Goal: Information Seeking & Learning: Learn about a topic

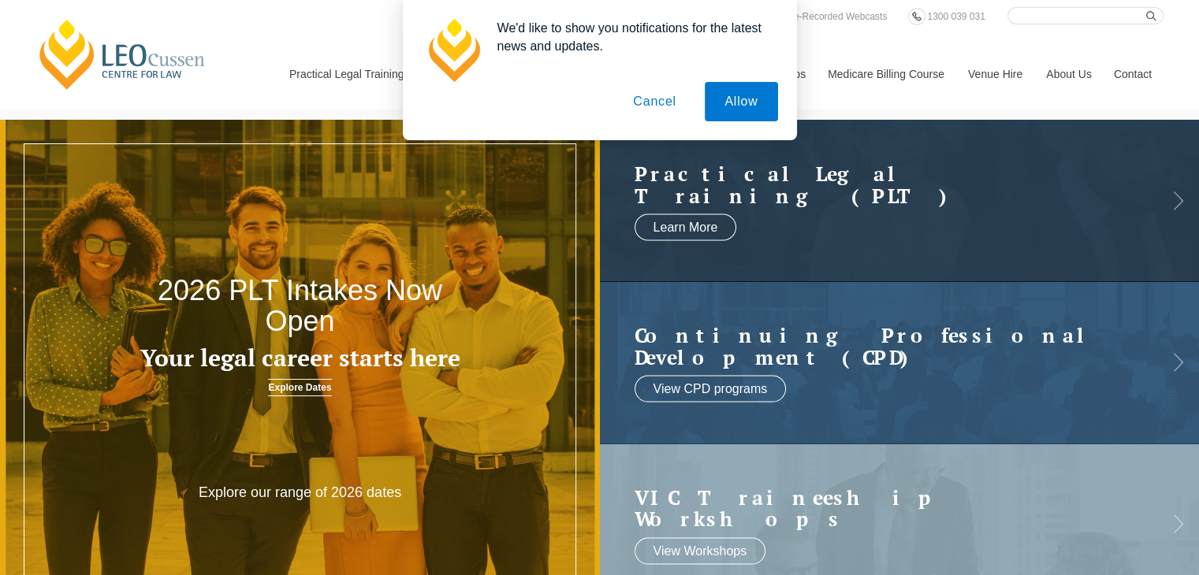
click at [668, 102] on button "Cancel" at bounding box center [654, 101] width 83 height 39
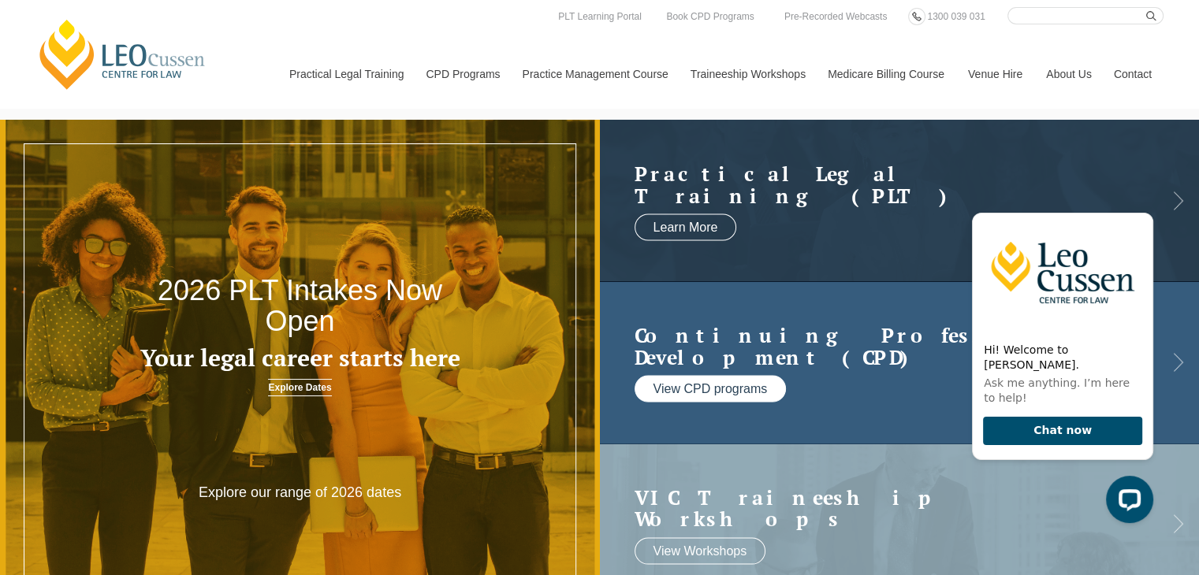
click at [726, 394] on link "View CPD programs" at bounding box center [710, 389] width 152 height 27
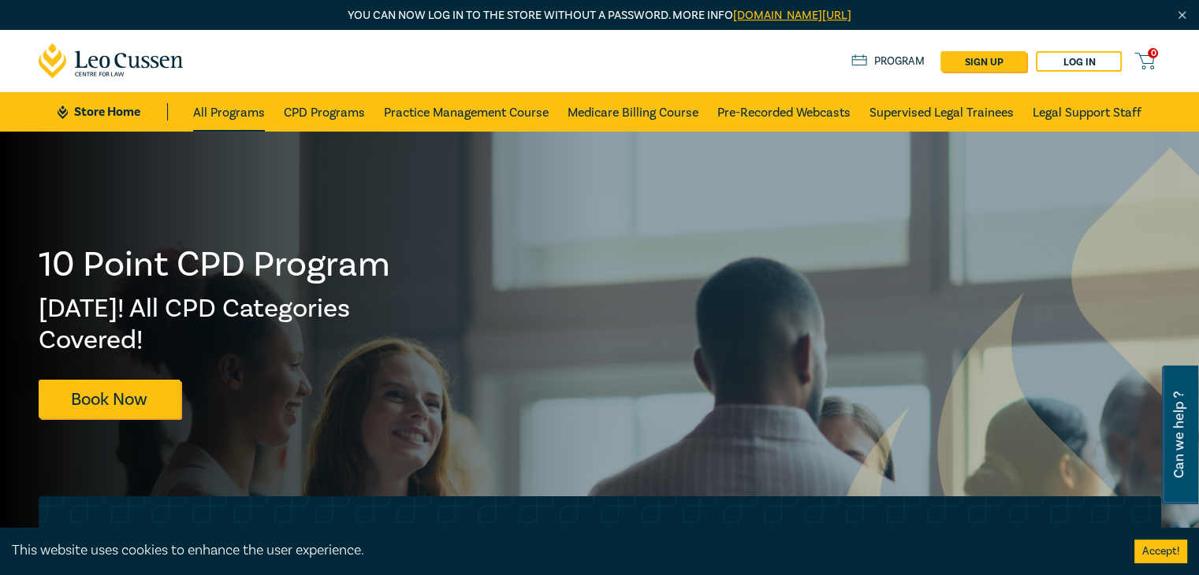
click at [244, 111] on link "All Programs" at bounding box center [229, 111] width 72 height 39
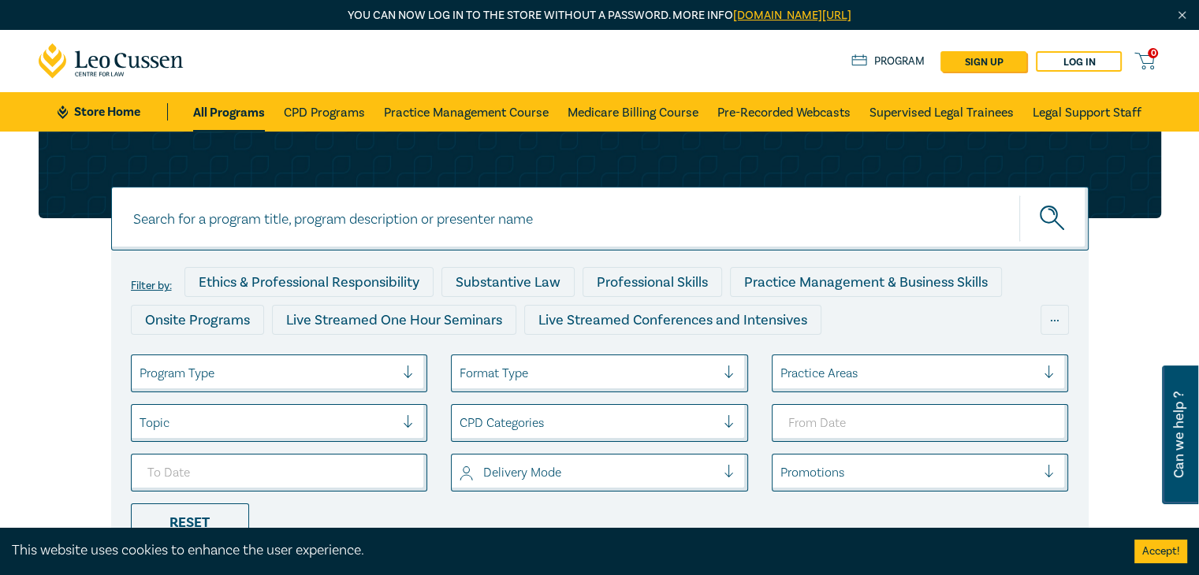
scroll to position [158, 0]
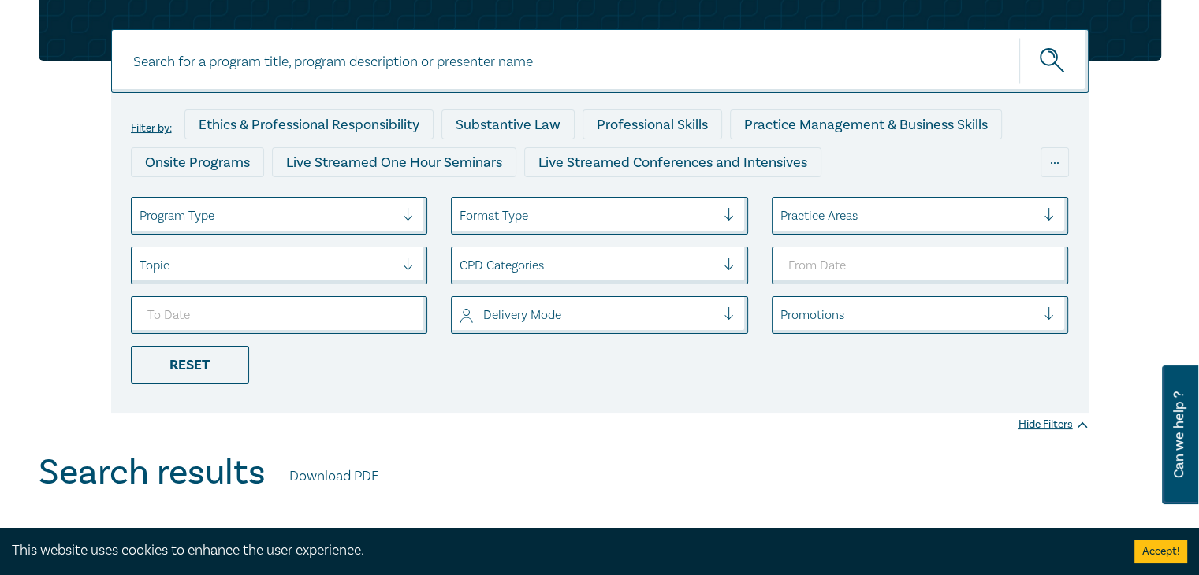
click at [411, 221] on div at bounding box center [415, 216] width 24 height 16
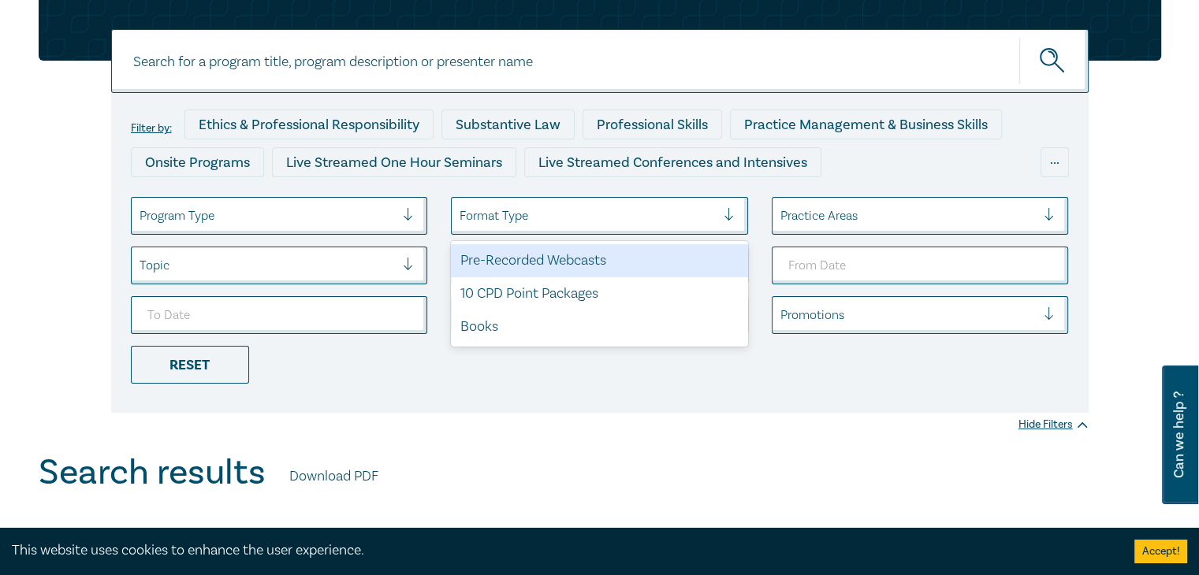
click at [731, 217] on div at bounding box center [735, 216] width 24 height 16
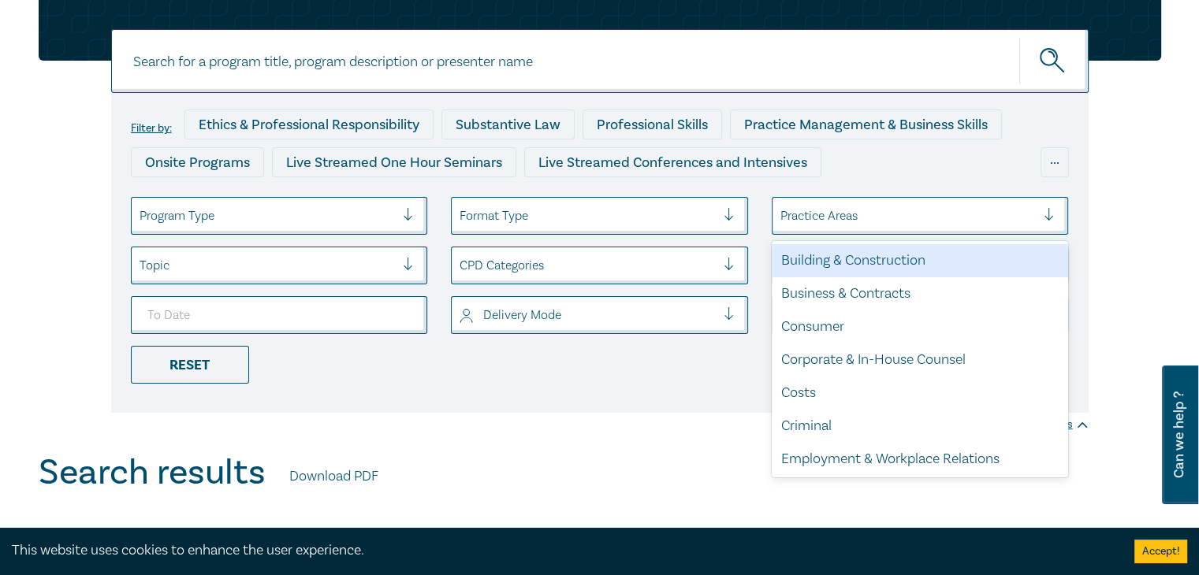
click at [913, 215] on div at bounding box center [908, 216] width 256 height 20
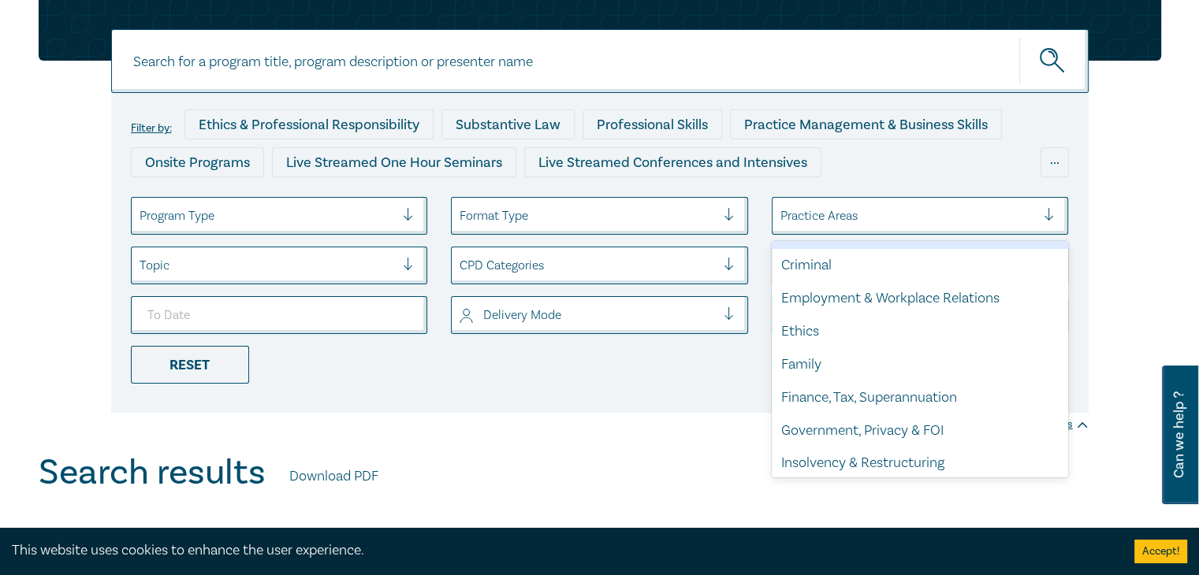
scroll to position [0, 0]
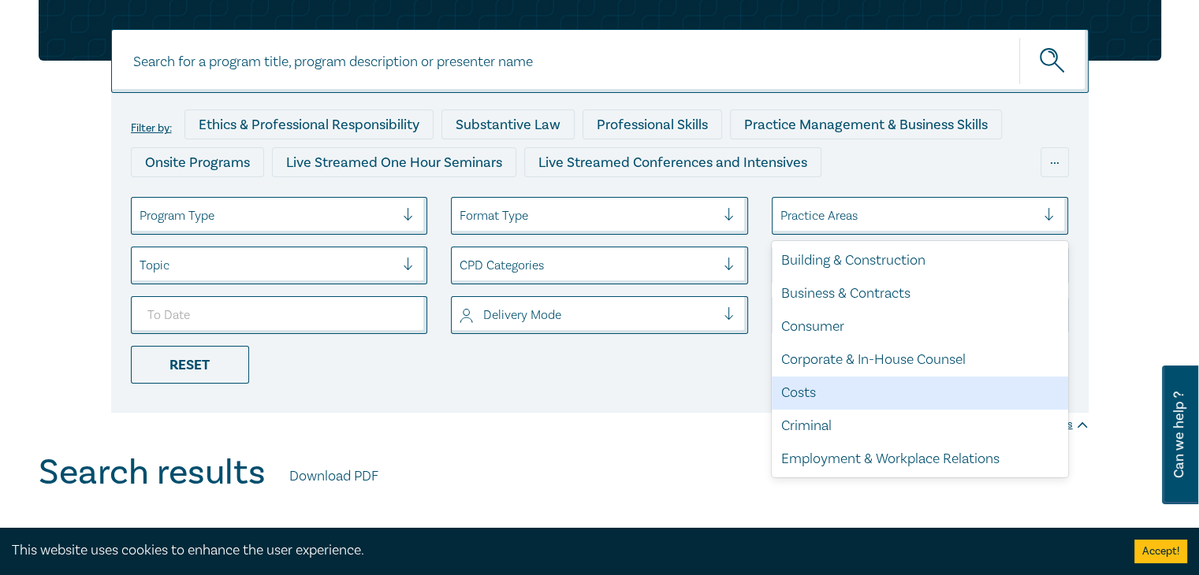
click at [344, 392] on div "Filter by: Ethics & Professional Responsibility Substantive Law Professional Sk…" at bounding box center [599, 253] width 977 height 320
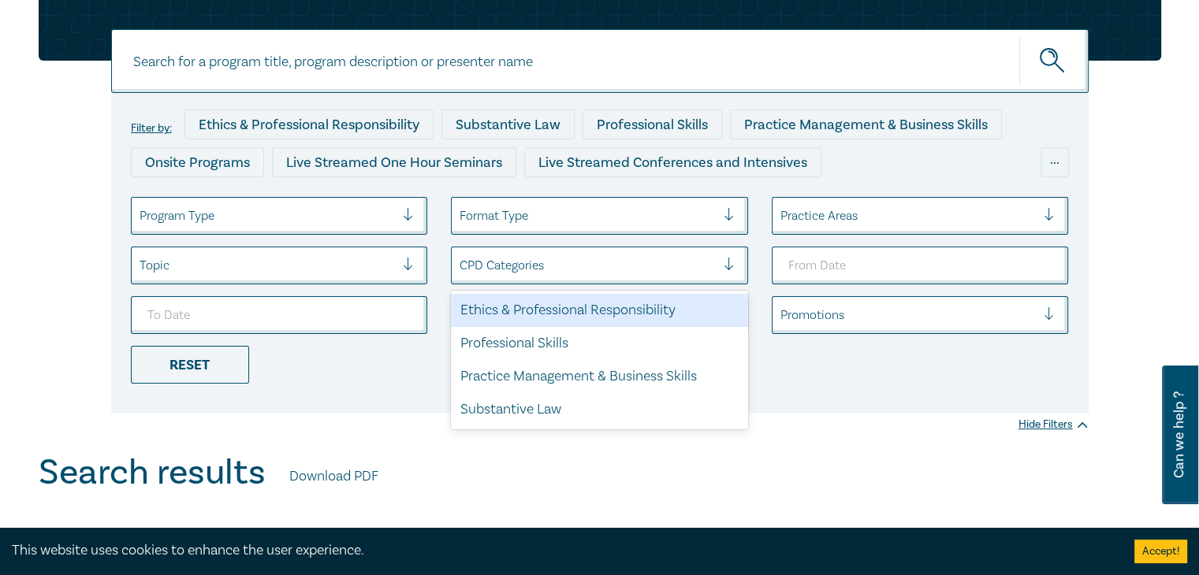
click at [730, 260] on div at bounding box center [735, 266] width 24 height 16
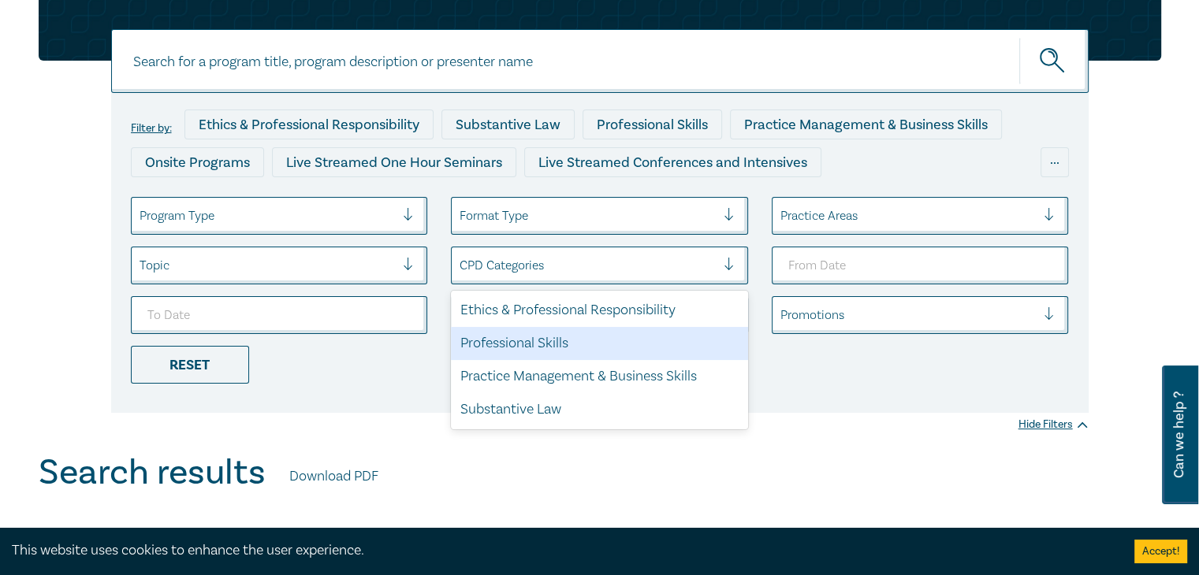
click at [662, 340] on div "Professional Skills" at bounding box center [599, 343] width 297 height 33
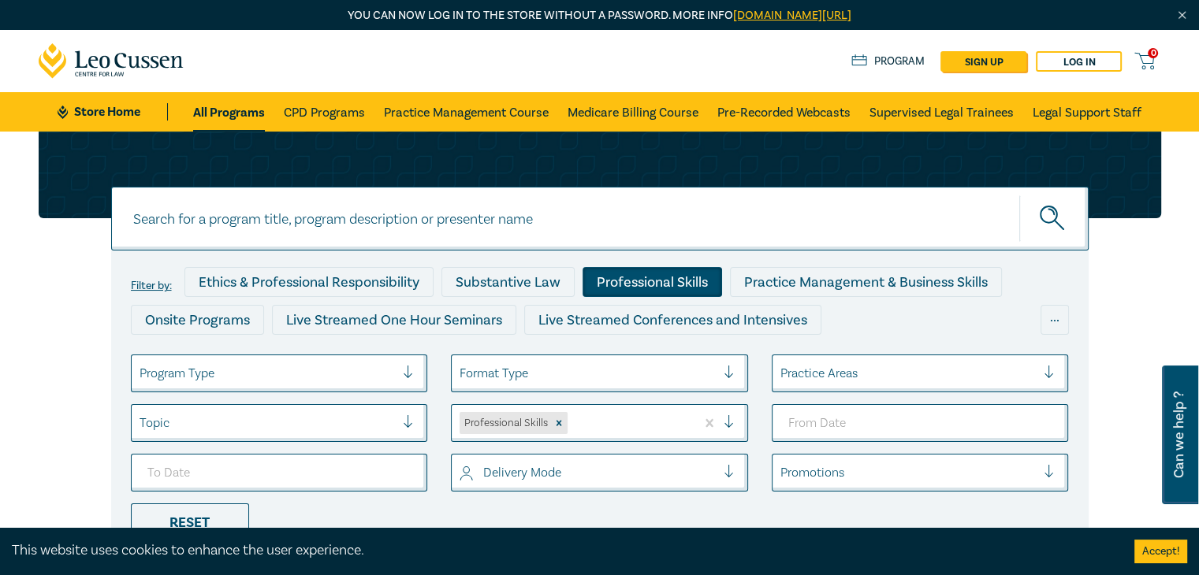
click at [372, 214] on input at bounding box center [599, 219] width 977 height 64
type input "trust"
click at [1059, 215] on icon "submit" at bounding box center [1053, 220] width 28 height 28
click at [312, 113] on link "CPD Programs" at bounding box center [324, 111] width 81 height 39
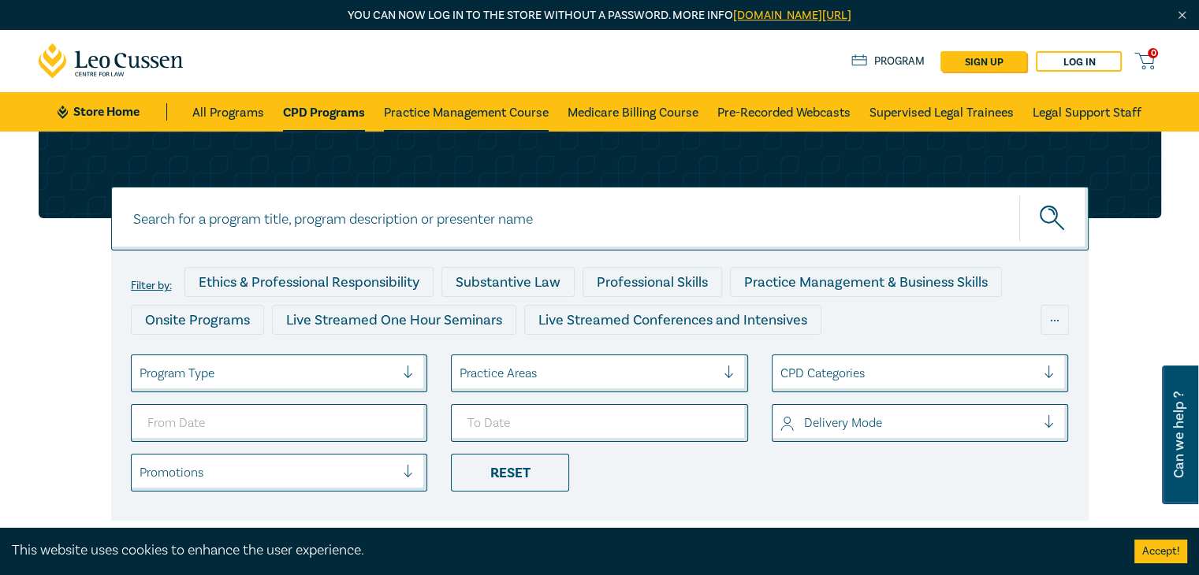
click at [447, 109] on link "Practice Management Course" at bounding box center [466, 111] width 165 height 39
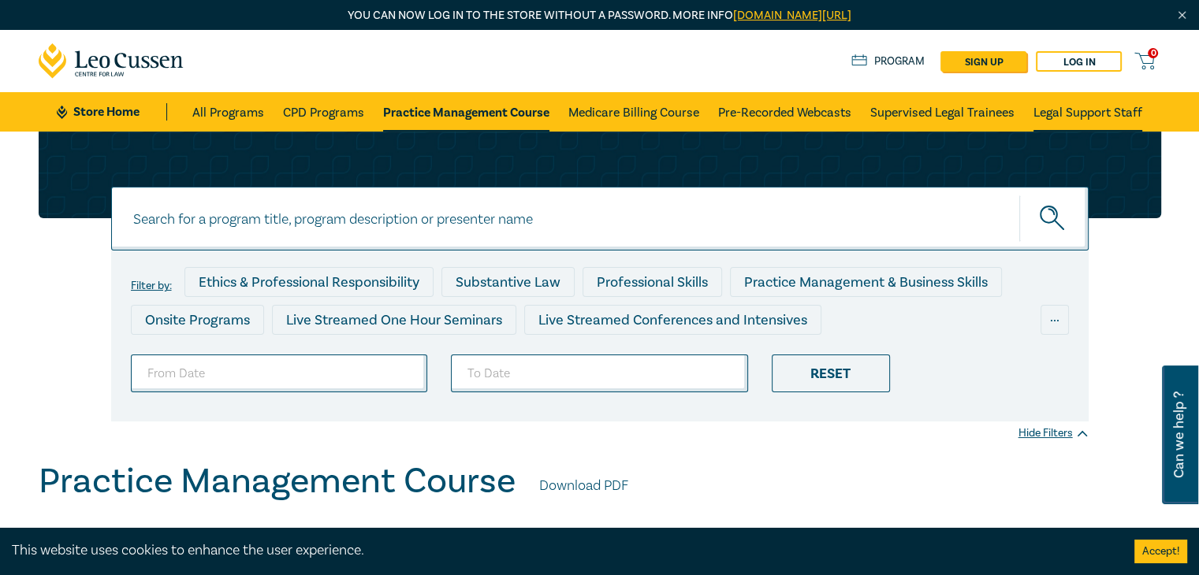
click at [1084, 109] on link "Legal Support Staff" at bounding box center [1087, 111] width 109 height 39
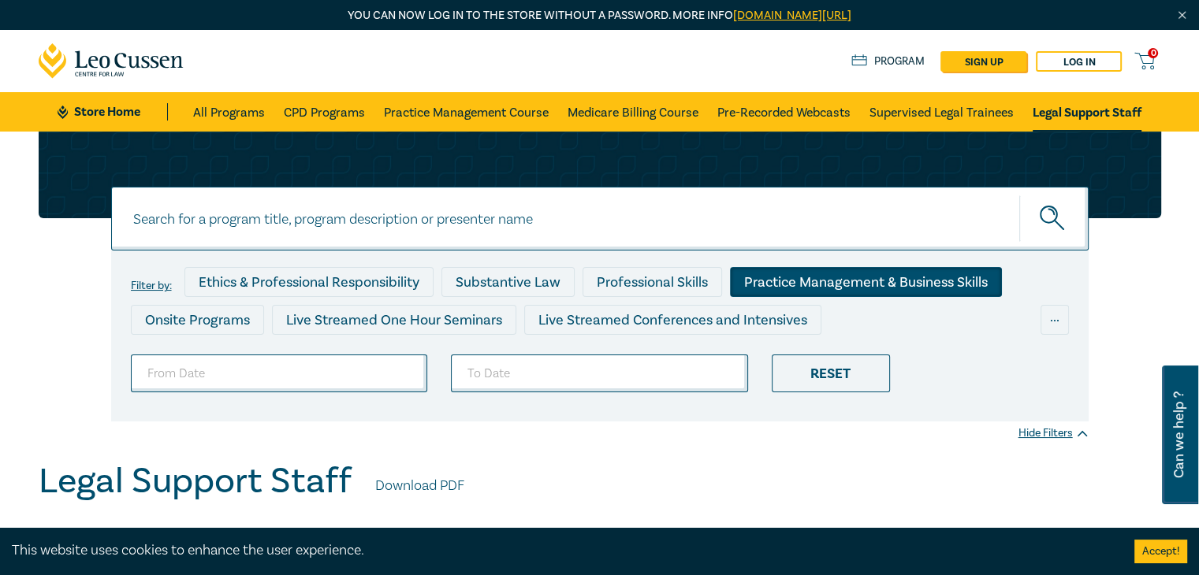
click at [870, 281] on div "Practice Management & Business Skills" at bounding box center [866, 282] width 272 height 30
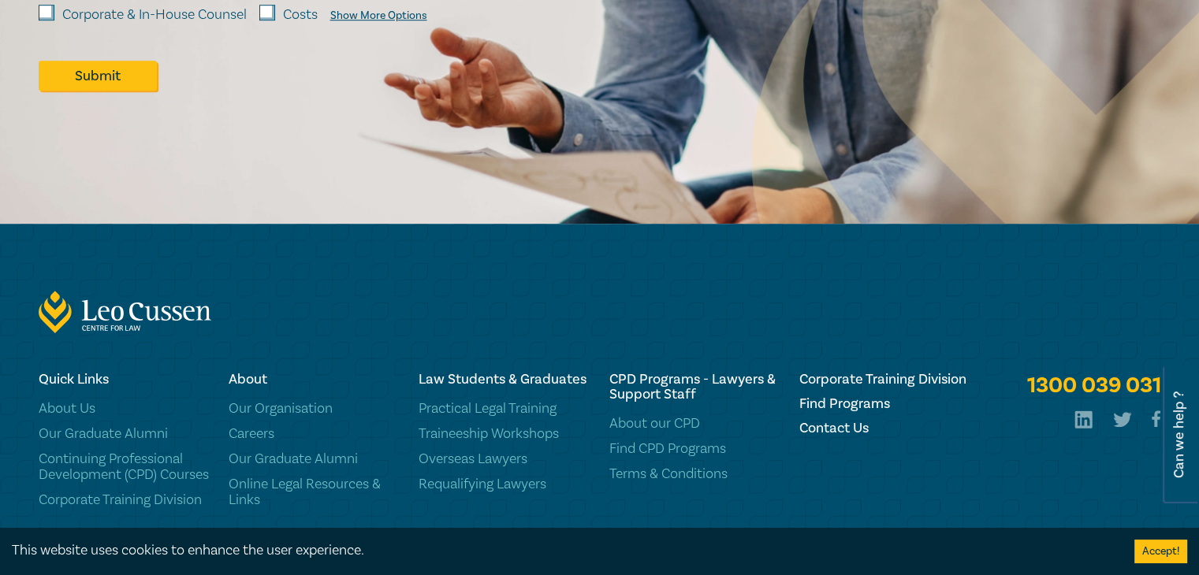
scroll to position [1214, 0]
